Goal: Check status: Verify the current state of an ongoing process or item

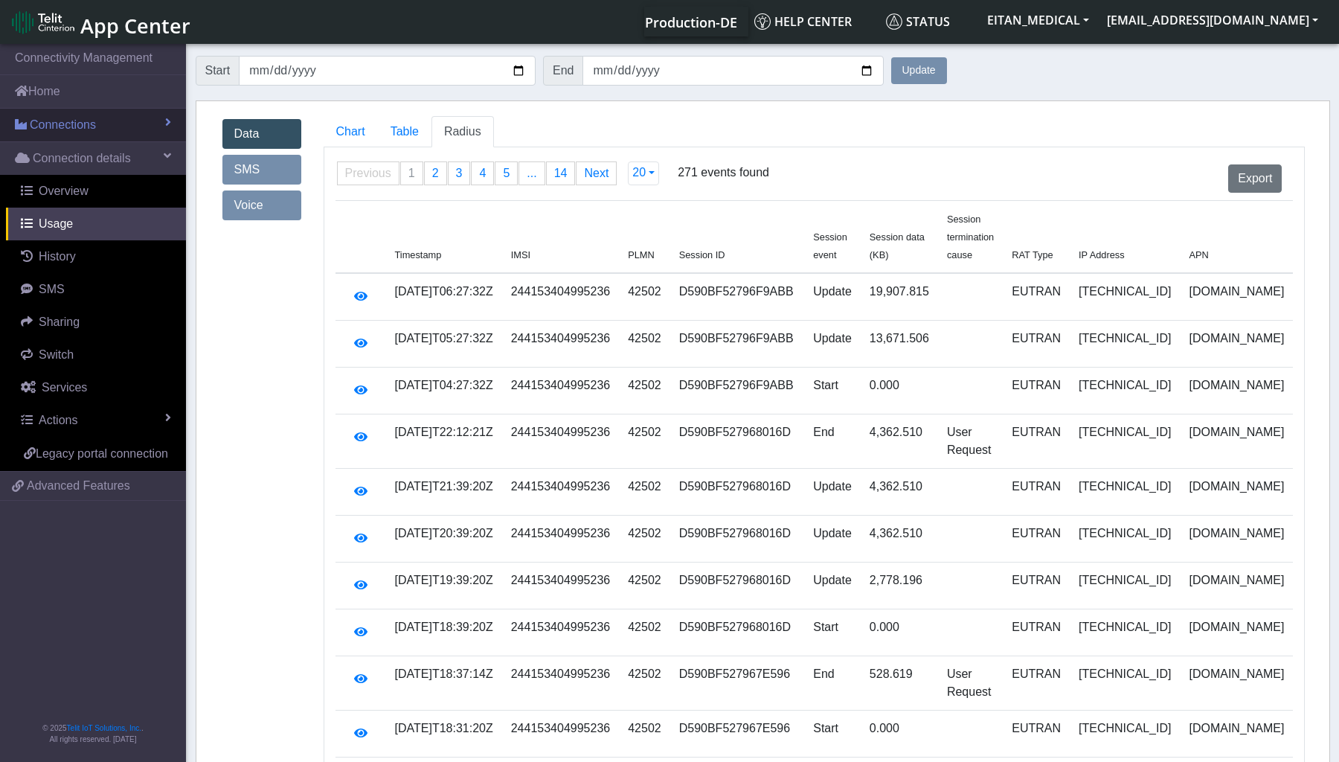
click at [70, 134] on span "Connections" at bounding box center [63, 125] width 66 height 18
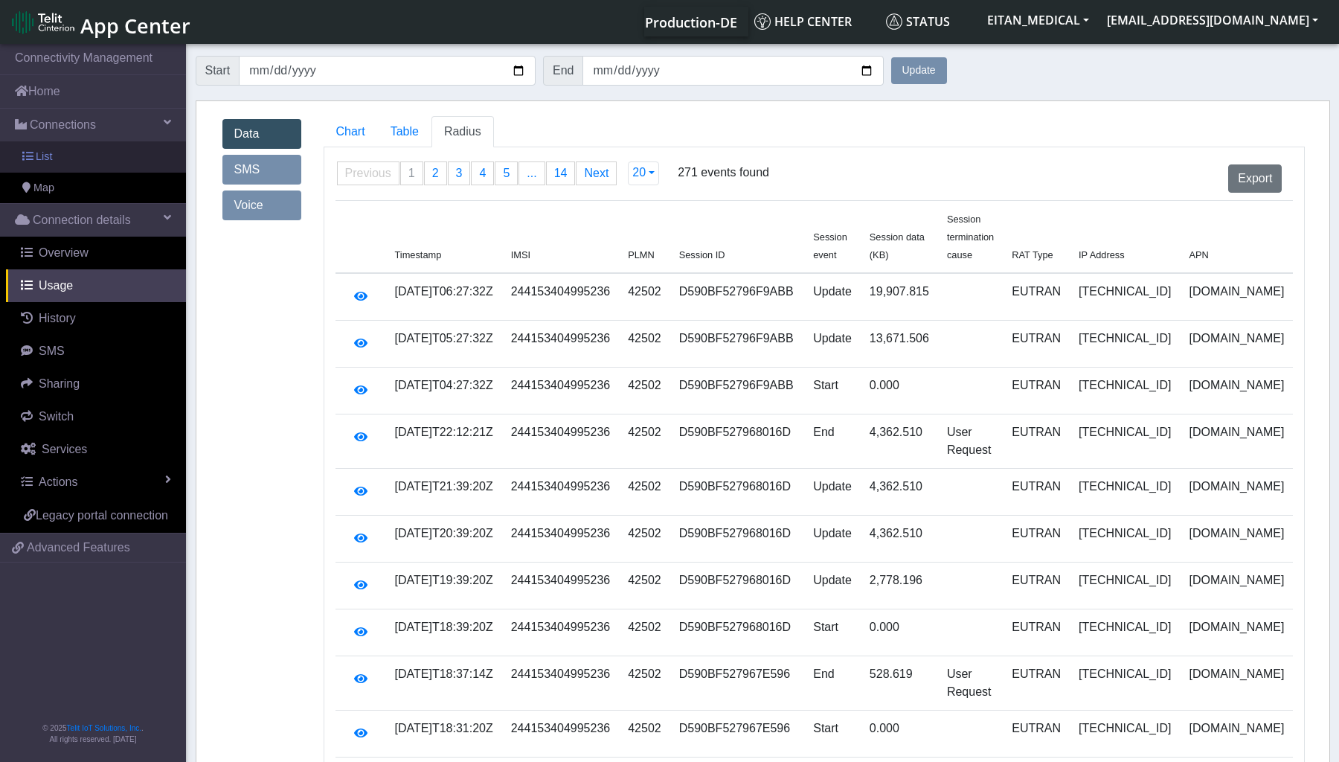
click at [68, 150] on link "List" at bounding box center [93, 156] width 186 height 31
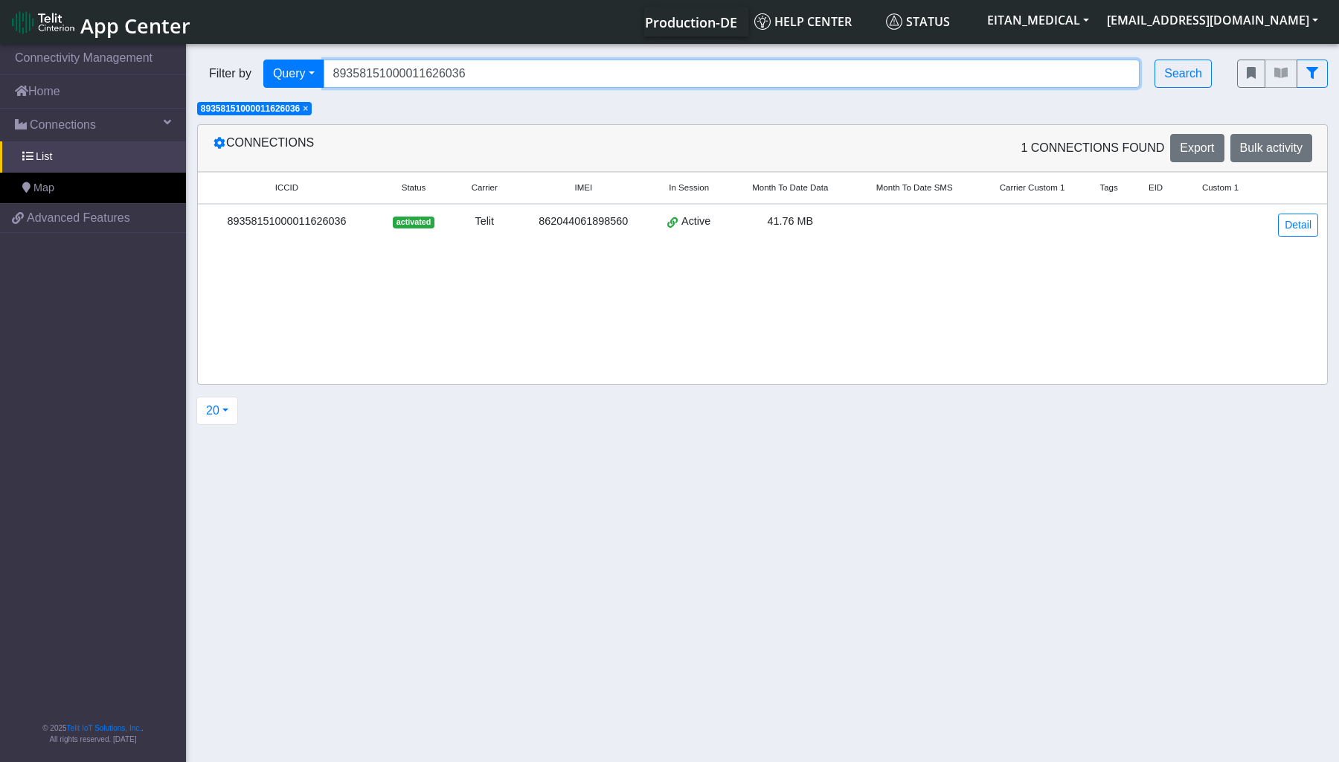
click at [484, 76] on input "89358151000011626036" at bounding box center [732, 74] width 817 height 28
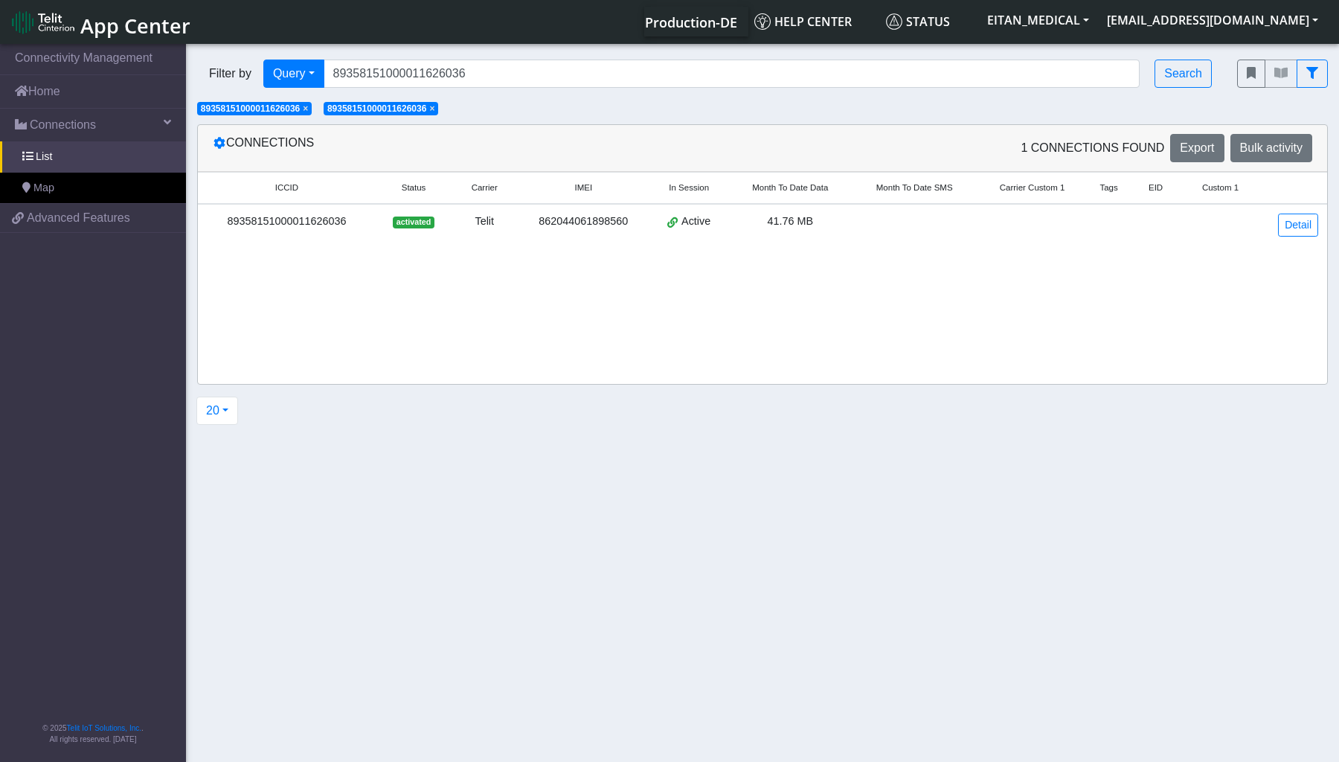
click at [345, 217] on div "89358151000011626036" at bounding box center [287, 222] width 160 height 16
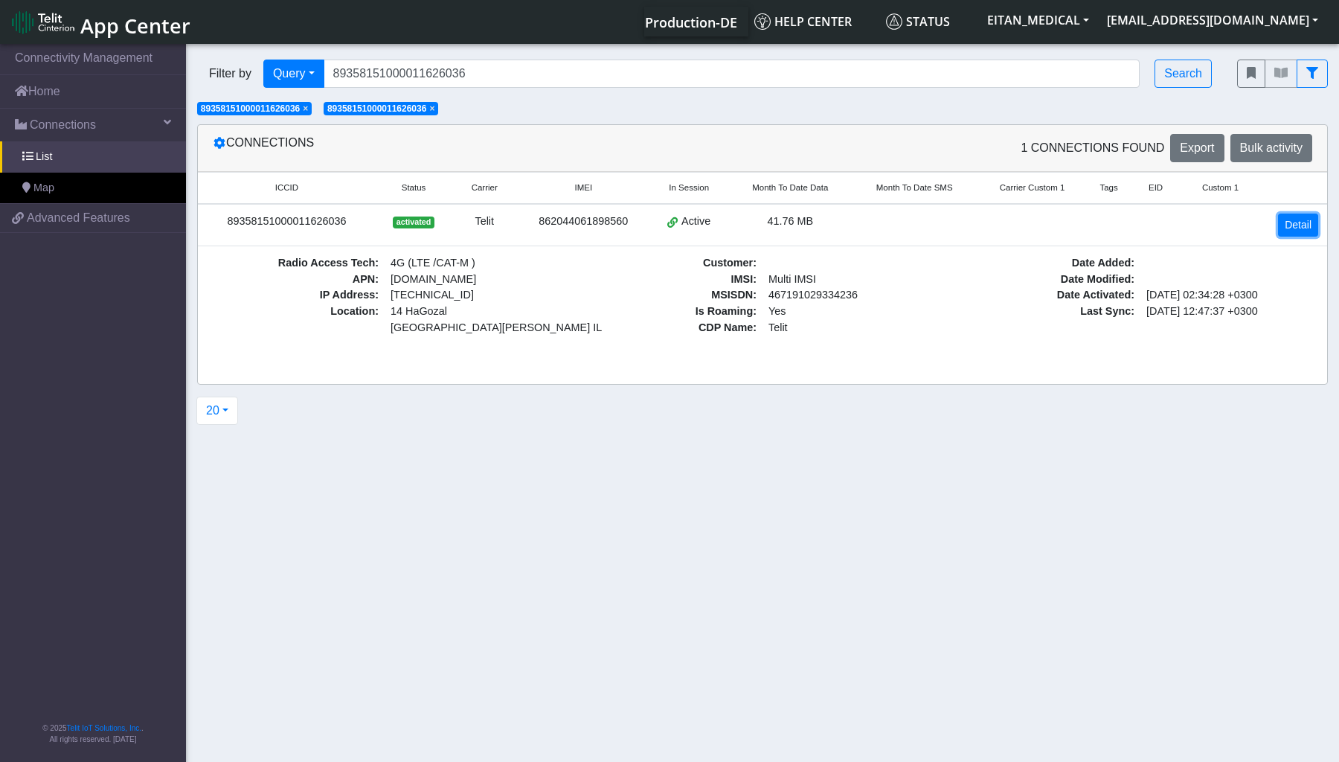
click at [1298, 231] on link "Detail" at bounding box center [1298, 225] width 40 height 23
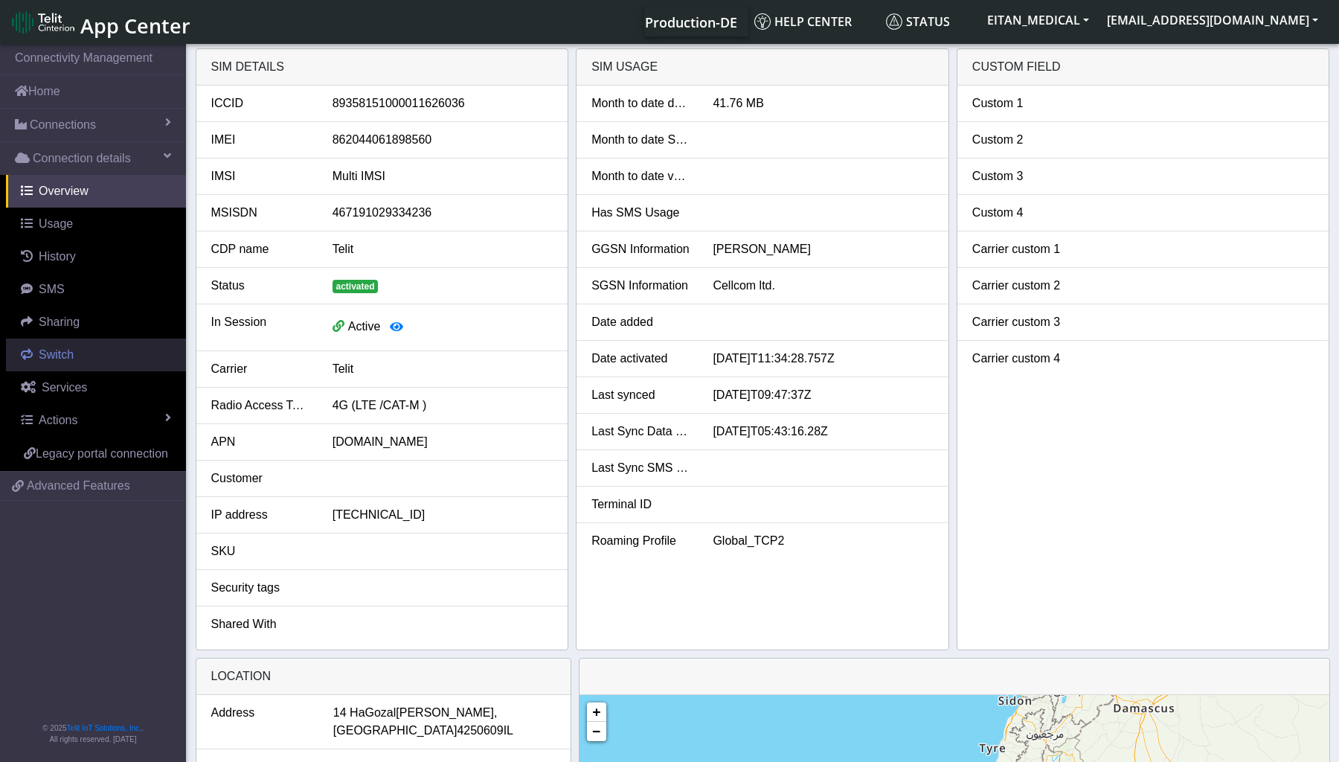
click at [94, 356] on link "Switch" at bounding box center [96, 355] width 180 height 33
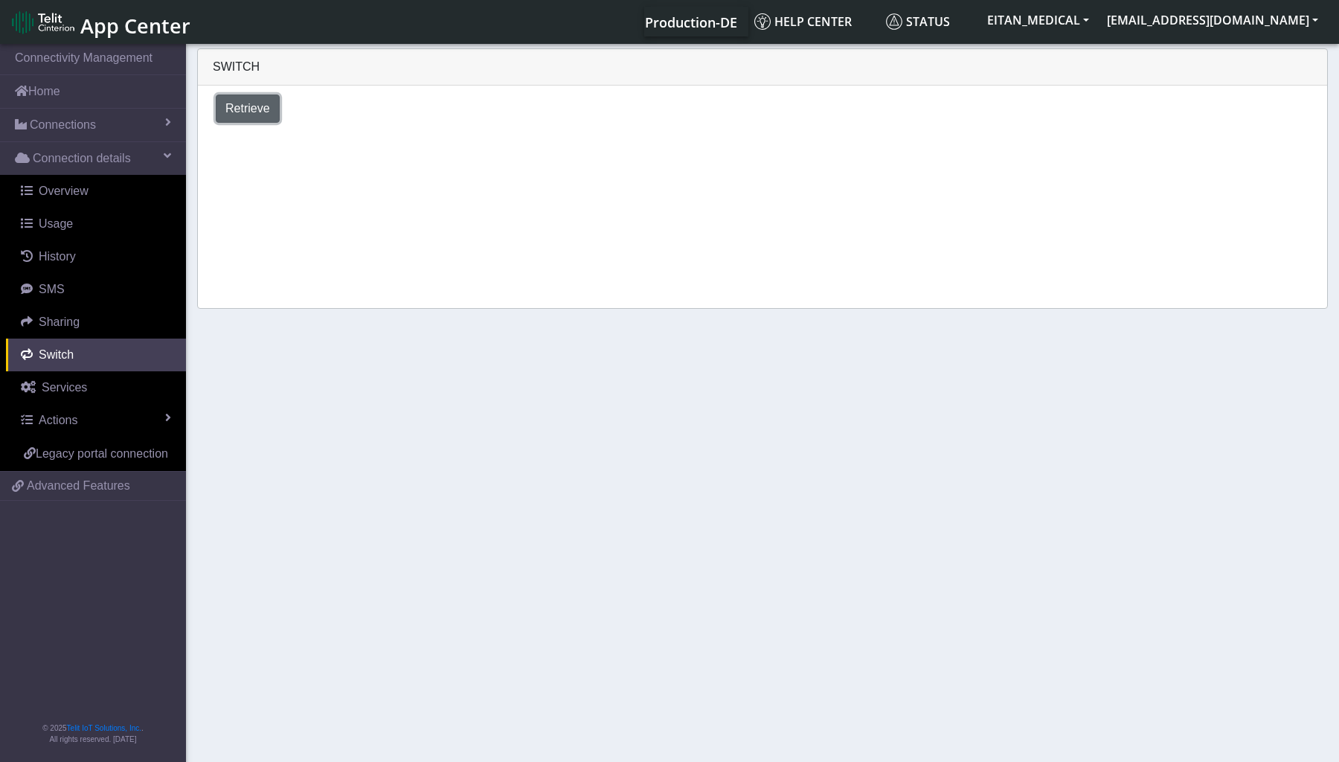
click at [264, 107] on span "Retrieve" at bounding box center [247, 108] width 45 height 13
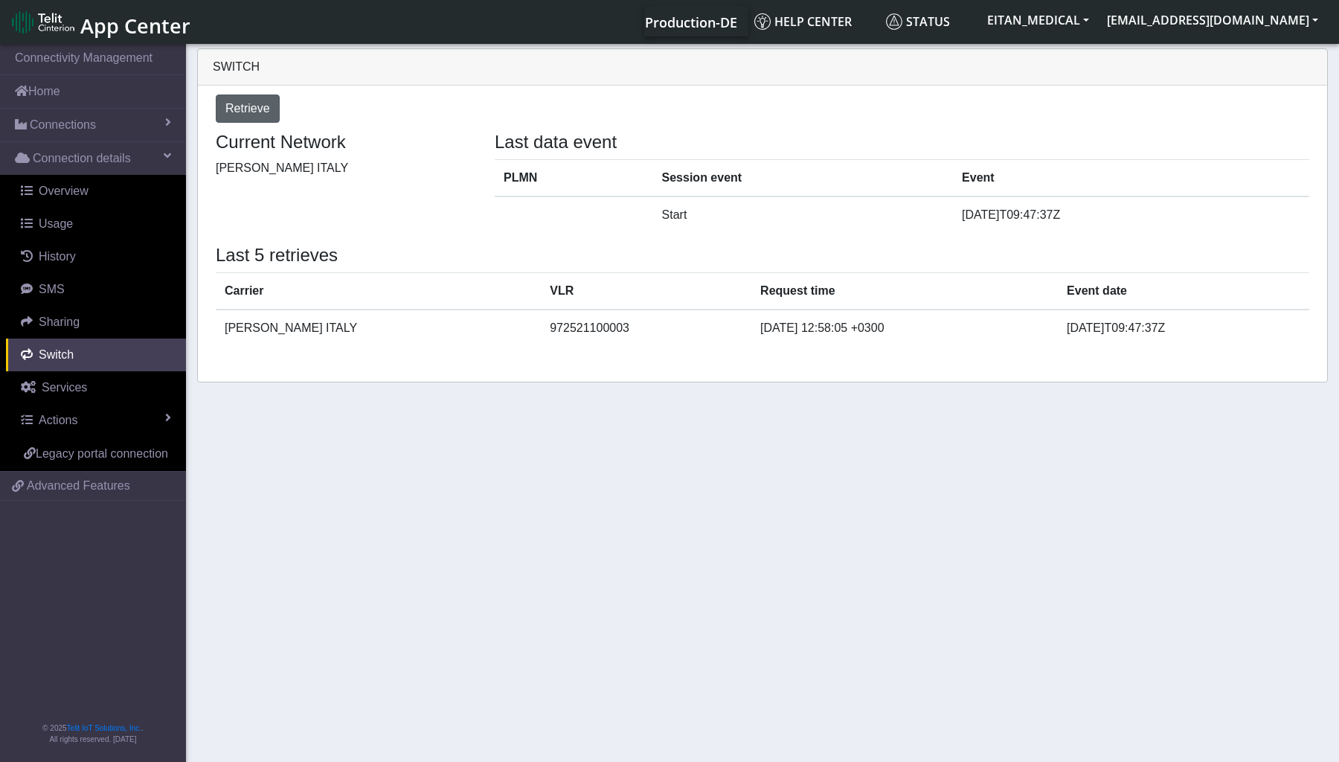
select select "Israel"
